Goal: Navigation & Orientation: Find specific page/section

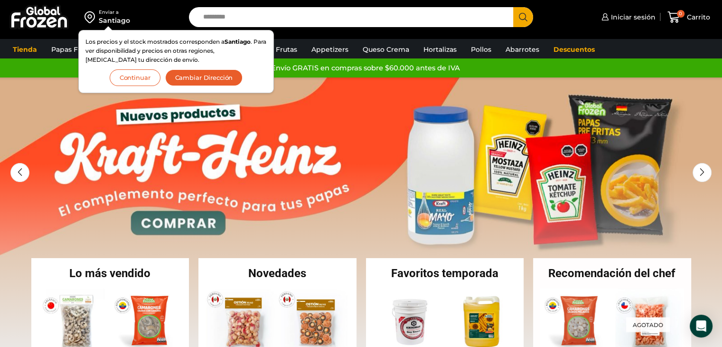
click at [134, 73] on button "Continuar" at bounding box center [135, 77] width 51 height 17
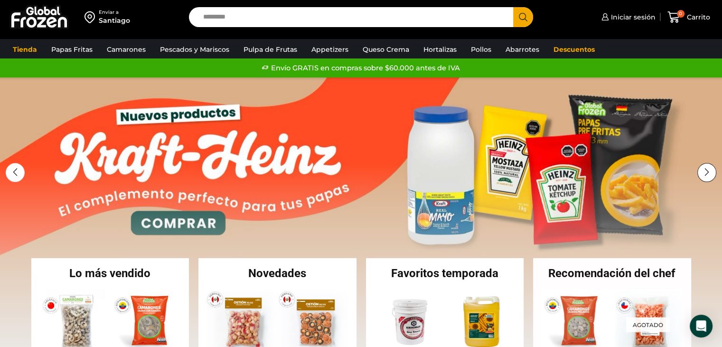
click at [703, 172] on div "Next slide" at bounding box center [706, 172] width 19 height 19
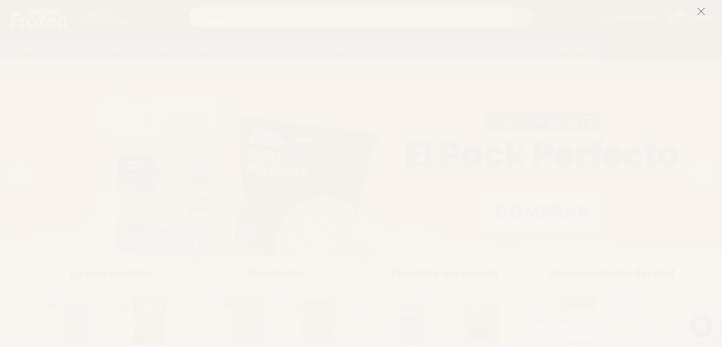
click at [703, 14] on icon at bounding box center [701, 11] width 9 height 9
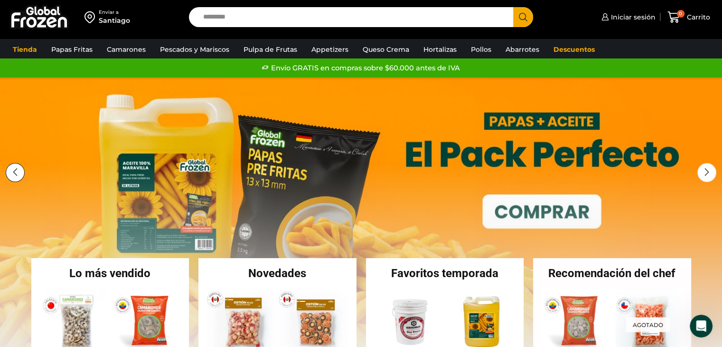
click at [10, 164] on div "Previous slide" at bounding box center [15, 172] width 19 height 19
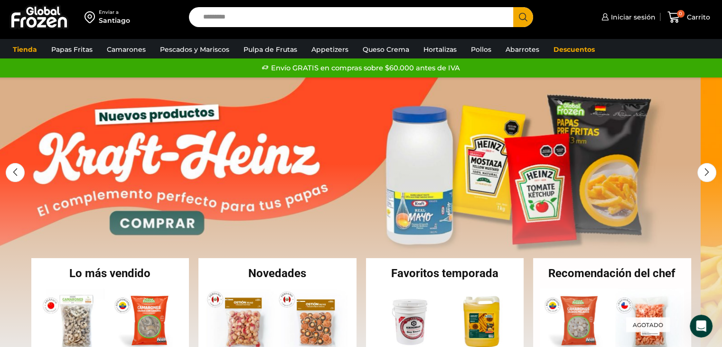
click at [382, 160] on link "1 / 2" at bounding box center [340, 219] width 722 height 285
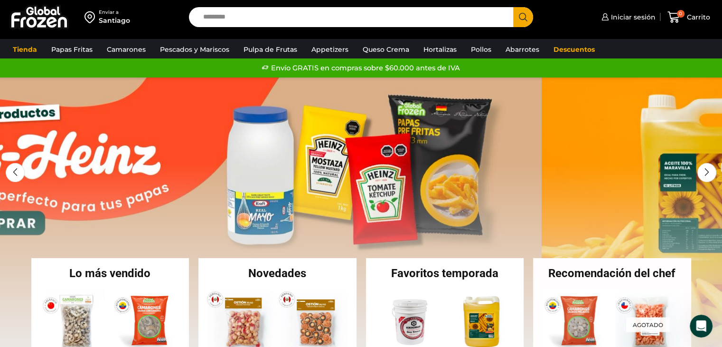
click at [216, 153] on link "1 / 2" at bounding box center [181, 219] width 722 height 285
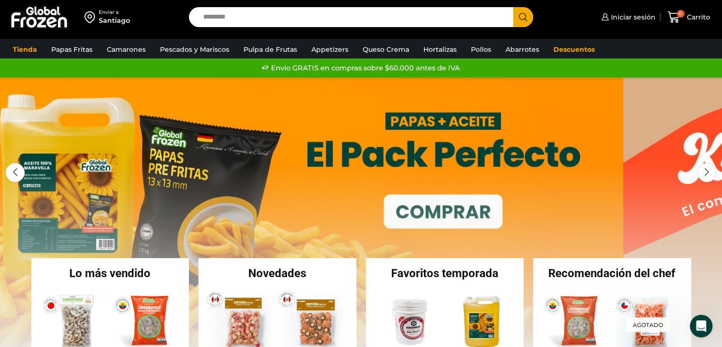
click at [243, 116] on link "2 / 2" at bounding box center [262, 219] width 722 height 285
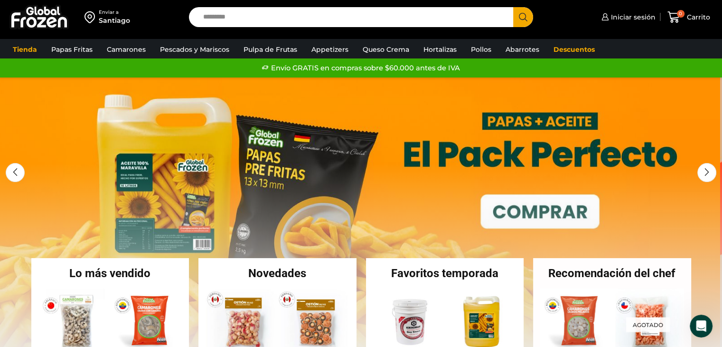
click at [141, 119] on link "2 / 2" at bounding box center [359, 219] width 722 height 285
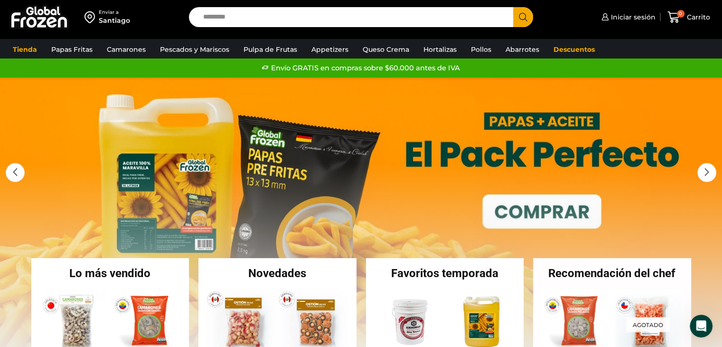
click at [267, 127] on link "2 / 2" at bounding box center [361, 219] width 722 height 285
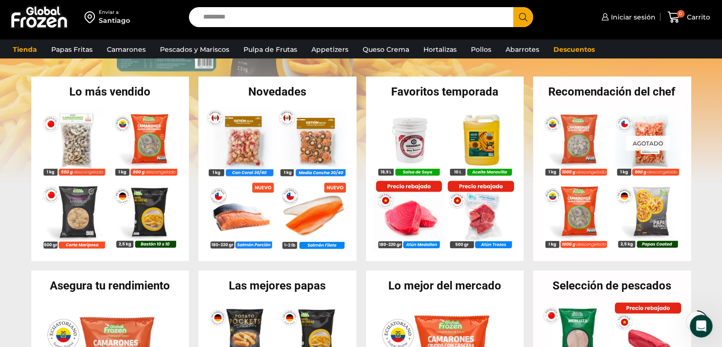
scroll to position [190, 0]
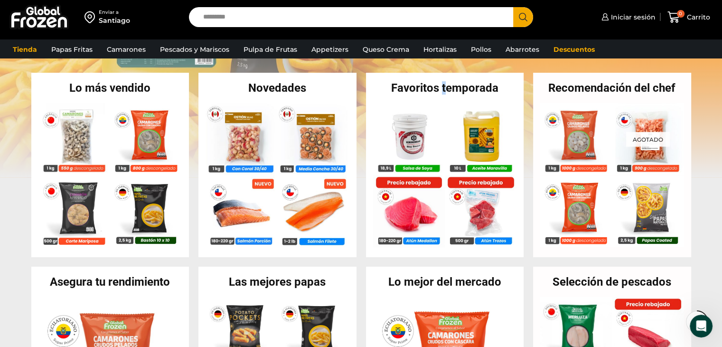
drag, startPoint x: 447, startPoint y: 85, endPoint x: 442, endPoint y: 86, distance: 4.8
click at [442, 86] on h2 "Favoritos temporada" at bounding box center [445, 87] width 158 height 11
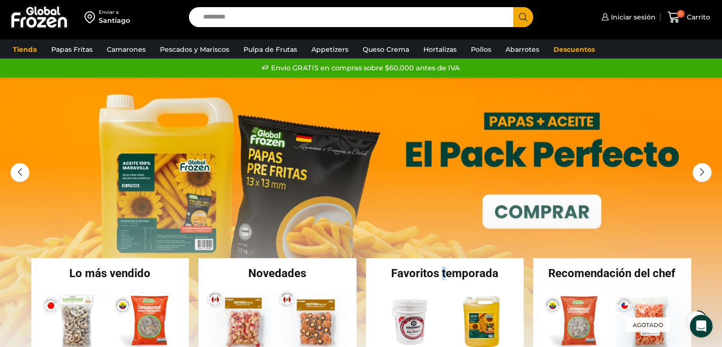
scroll to position [0, 0]
click at [702, 163] on div "Next slide" at bounding box center [706, 172] width 19 height 19
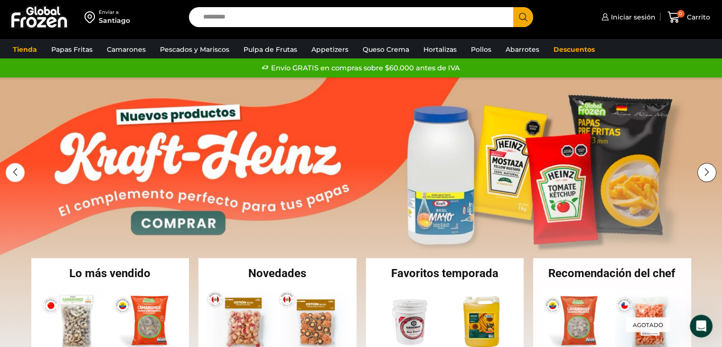
click at [701, 163] on div "Next slide" at bounding box center [706, 172] width 19 height 19
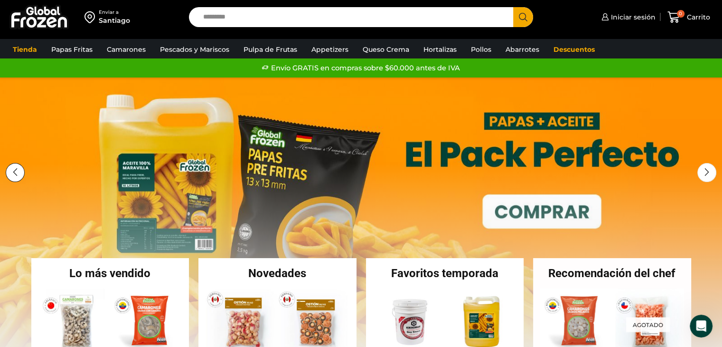
click at [12, 171] on div "Previous slide" at bounding box center [15, 172] width 19 height 19
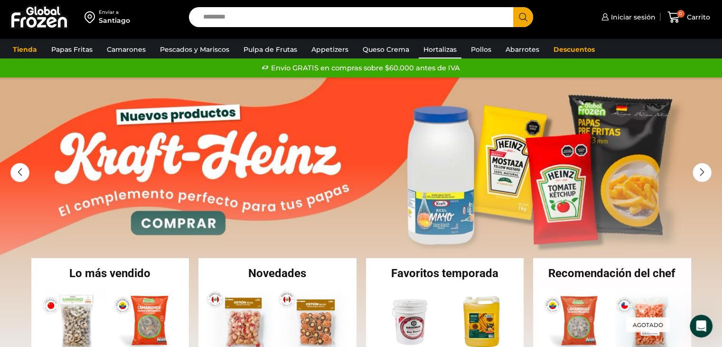
click at [423, 48] on link "Hortalizas" at bounding box center [440, 49] width 43 height 18
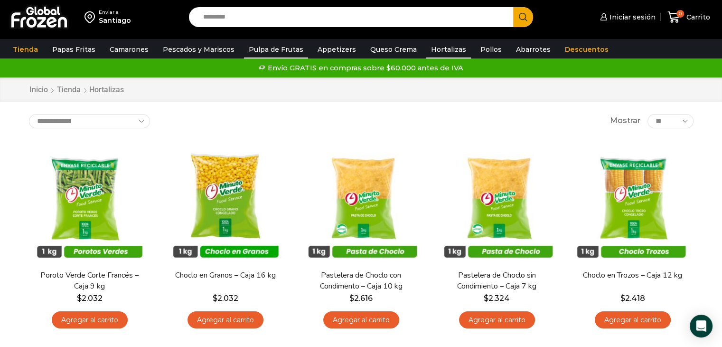
click at [267, 50] on link "Pulpa de Frutas" at bounding box center [276, 49] width 64 height 18
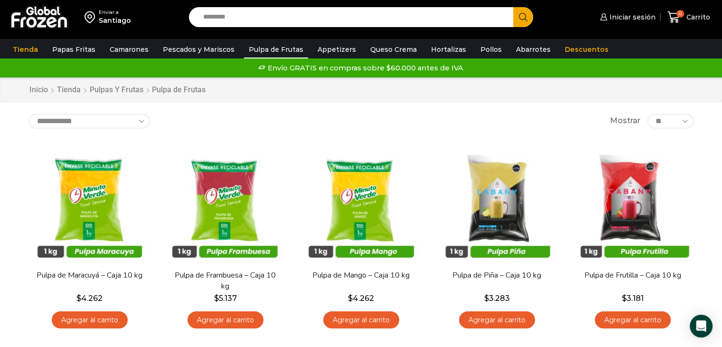
click at [208, 43] on link "Pescados y Mariscos" at bounding box center [198, 49] width 81 height 18
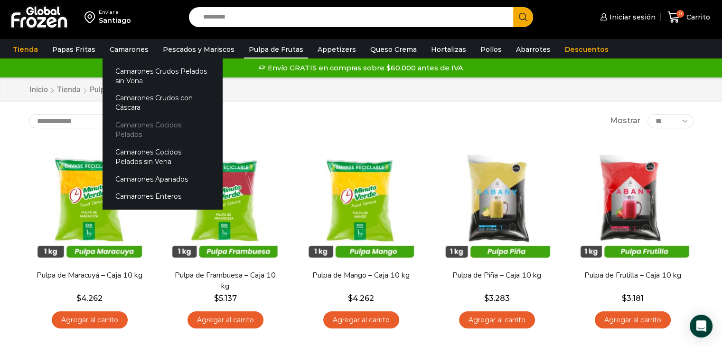
click at [146, 122] on link "Camarones Cocidos Pelados" at bounding box center [163, 129] width 120 height 27
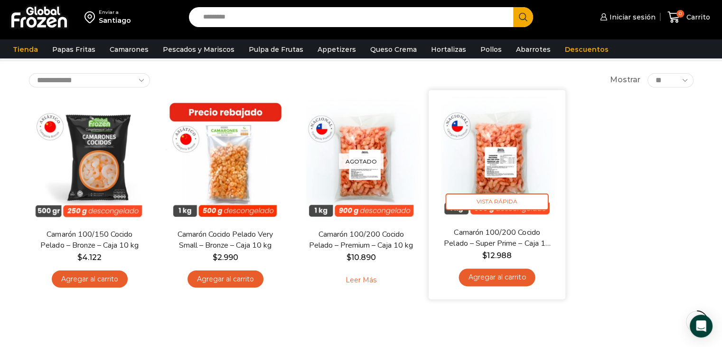
scroll to position [47, 0]
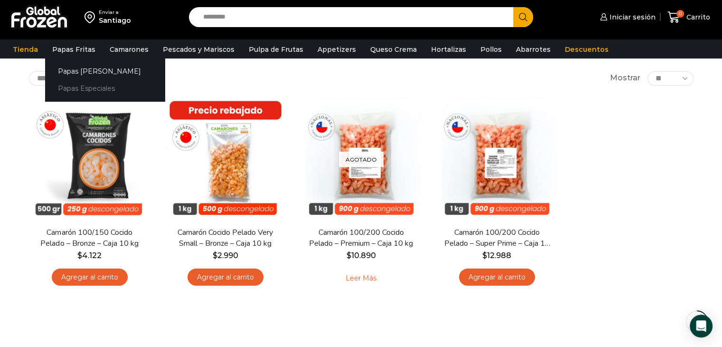
click at [89, 86] on link "Papas Especiales" at bounding box center [105, 89] width 120 height 18
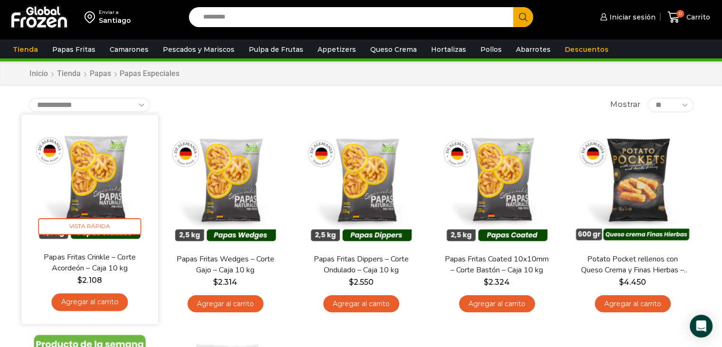
scroll to position [47, 0]
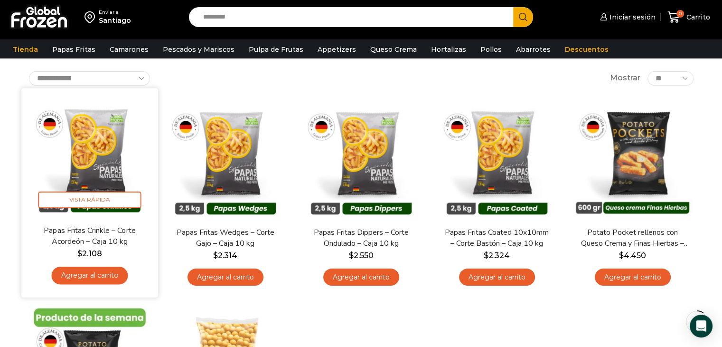
click at [97, 261] on div "Papas Fritas Crinkle – Corte Acordeón – Caja 10 kg $ 2.108 Agregar al carrito" at bounding box center [89, 257] width 122 height 65
click at [99, 204] on span "Vista Rápida" at bounding box center [89, 199] width 103 height 17
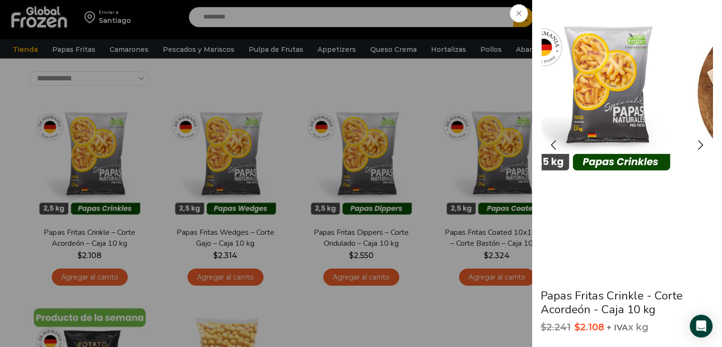
click at [611, 95] on img "1 / 3" at bounding box center [599, 92] width 171 height 171
click at [581, 112] on img "1 / 3" at bounding box center [599, 92] width 171 height 171
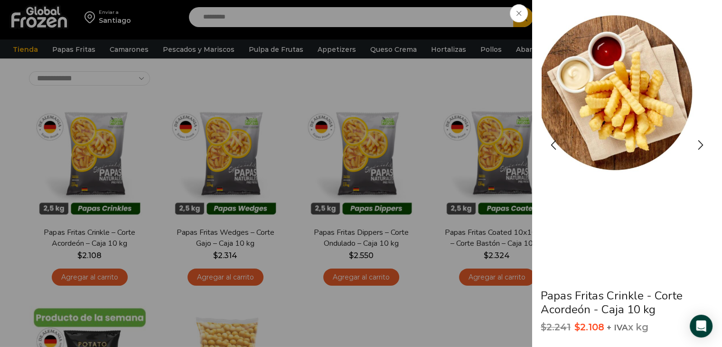
click at [567, 113] on img "2 / 3" at bounding box center [614, 92] width 171 height 171
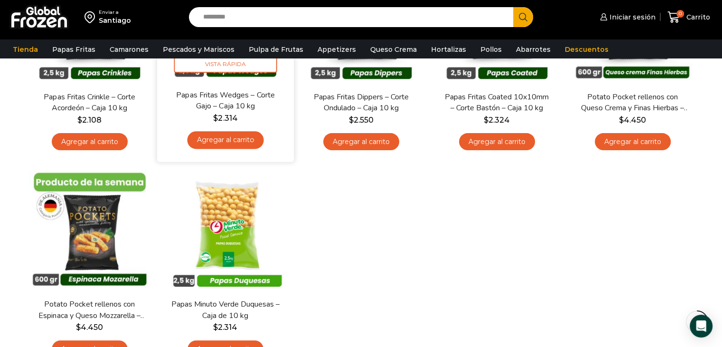
scroll to position [190, 0]
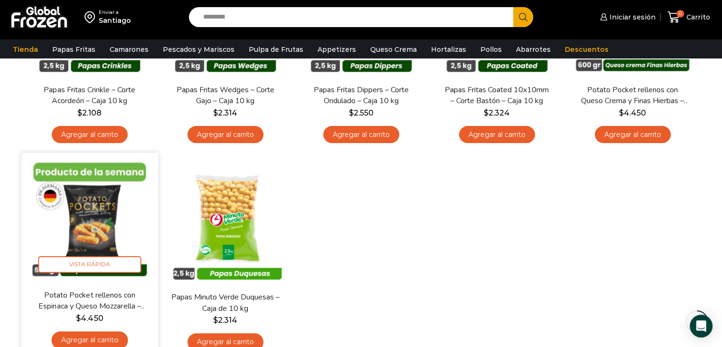
click at [68, 226] on img at bounding box center [89, 221] width 122 height 122
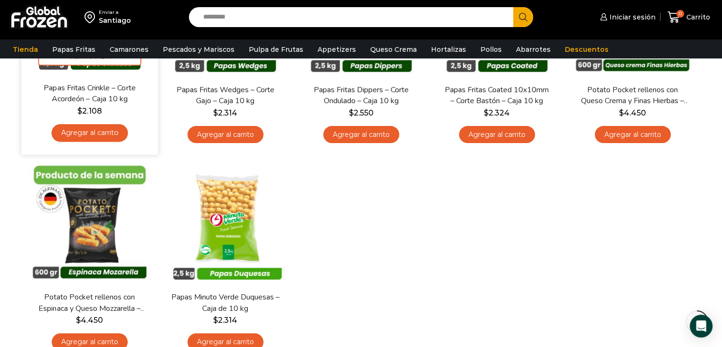
click at [104, 97] on link "Papas Fritas Crinkle – Corte Acordeón – Caja 10 kg" at bounding box center [89, 93] width 110 height 22
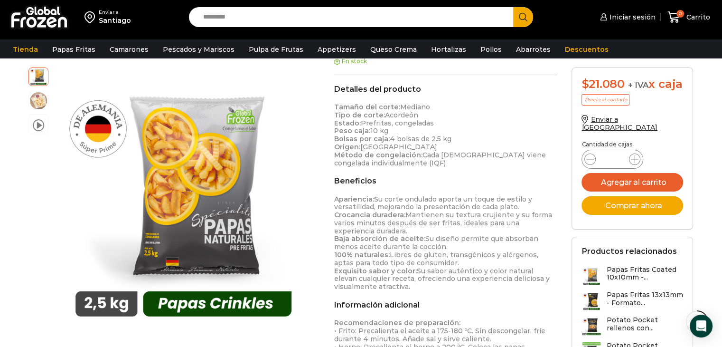
scroll to position [380, 0]
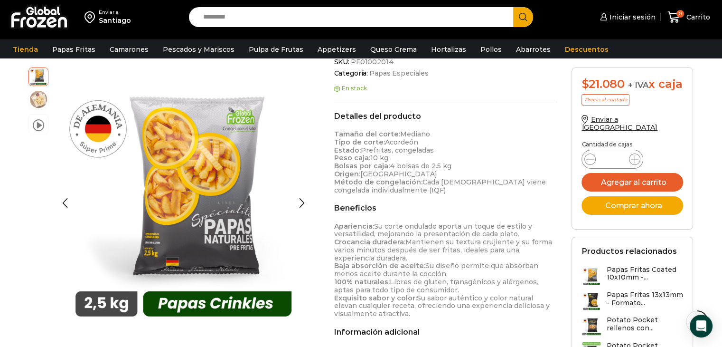
click at [36, 100] on img at bounding box center [38, 99] width 19 height 19
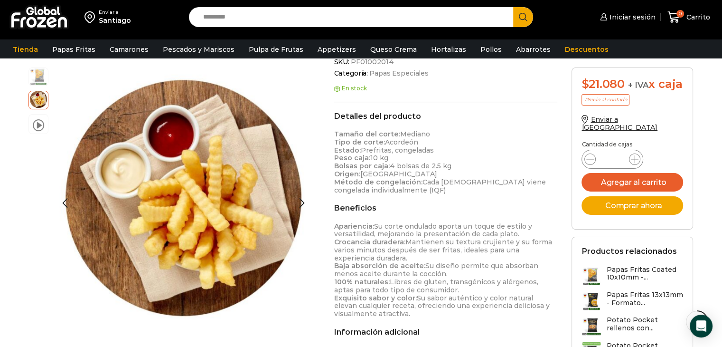
click at [44, 76] on img at bounding box center [38, 75] width 19 height 19
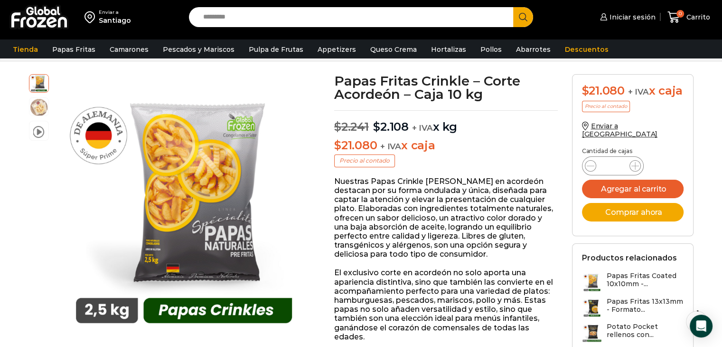
scroll to position [47, 0]
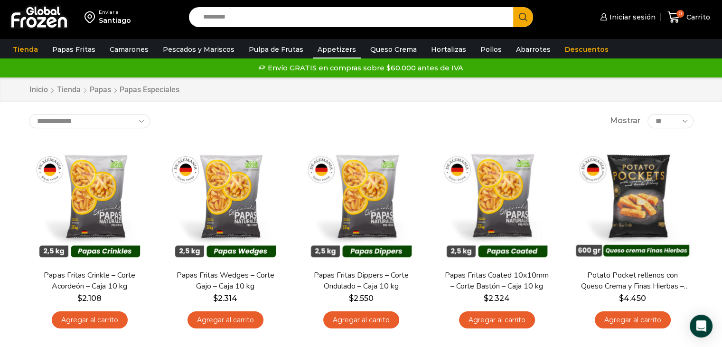
click at [316, 52] on link "Appetizers" at bounding box center [337, 49] width 48 height 18
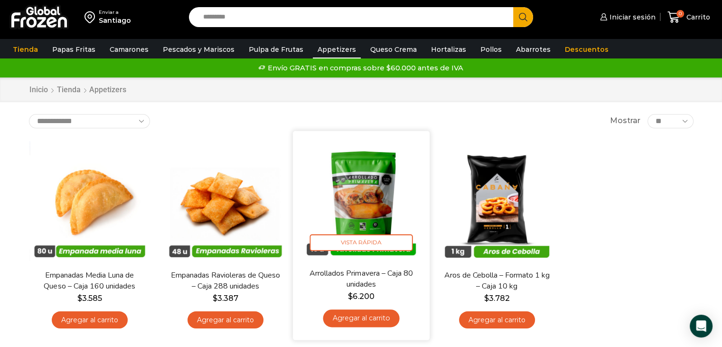
click at [345, 175] on img at bounding box center [361, 199] width 122 height 122
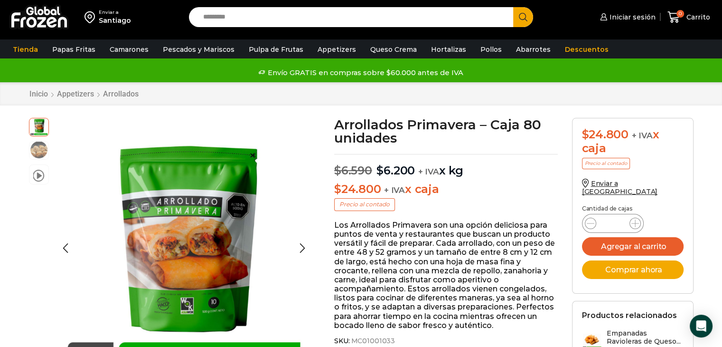
click at [40, 150] on img at bounding box center [38, 149] width 19 height 19
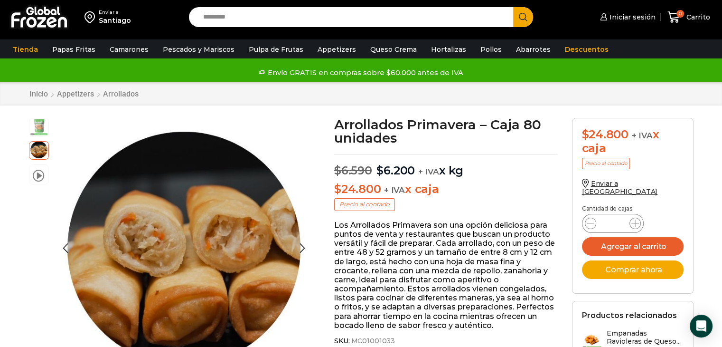
click at [46, 123] on img at bounding box center [38, 126] width 19 height 19
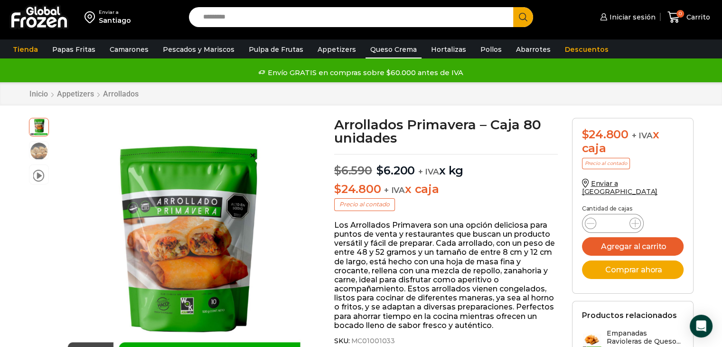
click at [378, 53] on link "Queso Crema" at bounding box center [394, 49] width 56 height 18
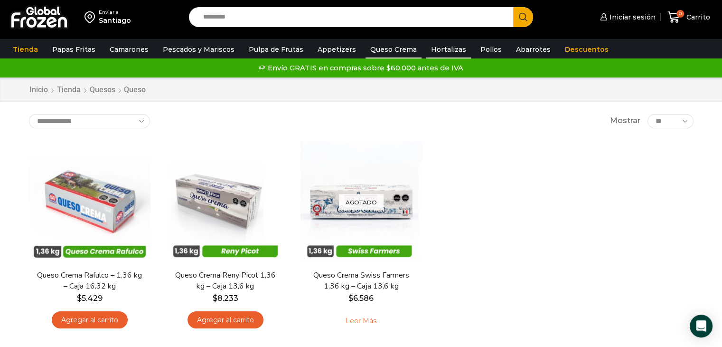
click at [426, 47] on link "Hortalizas" at bounding box center [448, 49] width 45 height 18
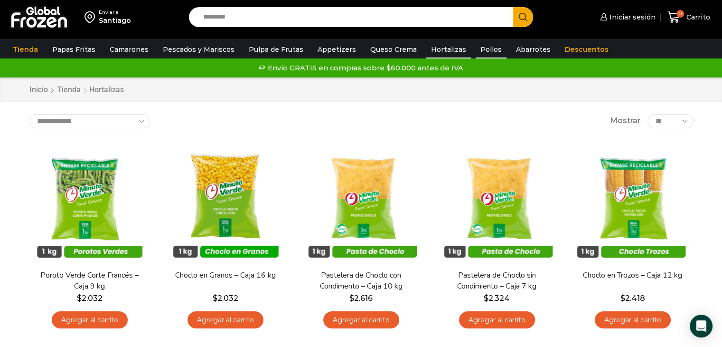
click at [476, 47] on link "Pollos" at bounding box center [491, 49] width 31 height 18
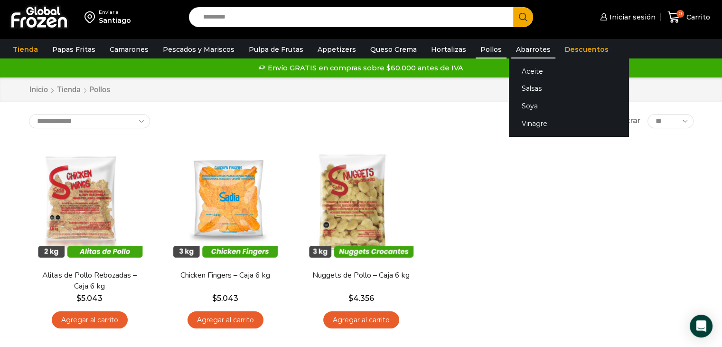
click at [511, 51] on link "Abarrotes" at bounding box center [533, 49] width 44 height 18
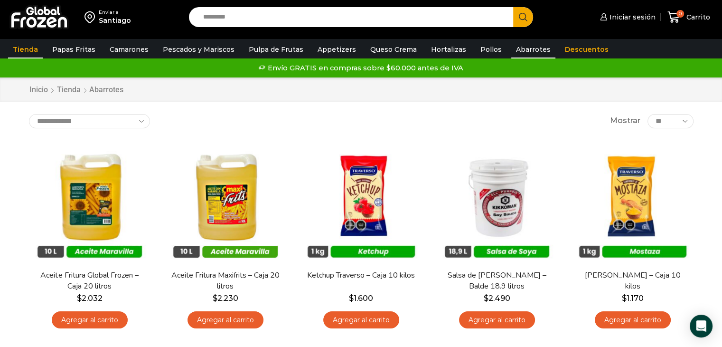
click at [23, 48] on link "Tienda" at bounding box center [25, 49] width 35 height 18
